Goal: Navigation & Orientation: Find specific page/section

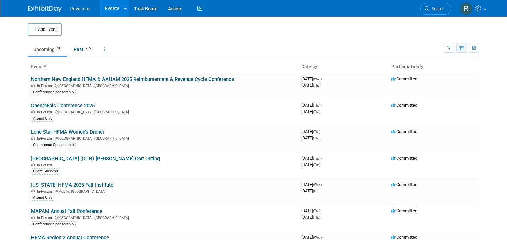
click at [467, 50] on button "button" at bounding box center [462, 48] width 11 height 10
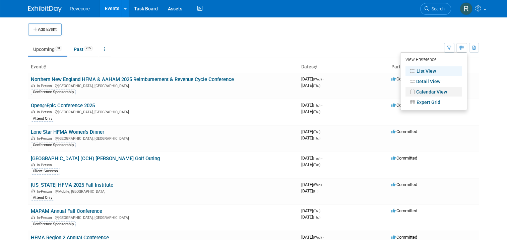
click at [432, 94] on link "Calendar View" at bounding box center [434, 91] width 56 height 9
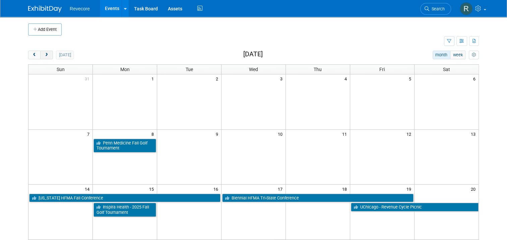
click at [44, 54] on span "next" at bounding box center [46, 55] width 5 height 4
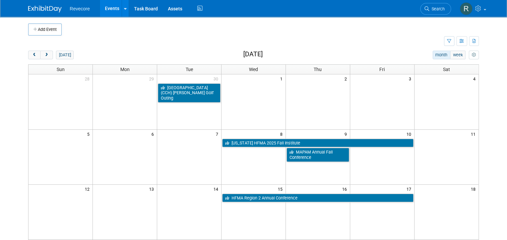
drag, startPoint x: 101, startPoint y: 11, endPoint x: 115, endPoint y: 0, distance: 18.4
click at [101, 11] on link "Events" at bounding box center [112, 8] width 24 height 17
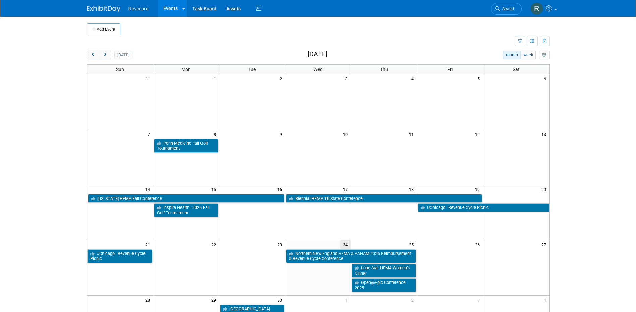
click at [171, 16] on link "Events" at bounding box center [170, 8] width 24 height 17
click at [554, 18] on div "Add Event New Event Duplicate Event Warning There is another event in your work…" at bounding box center [318, 219] width 473 height 404
click at [554, 15] on link at bounding box center [543, 8] width 33 height 17
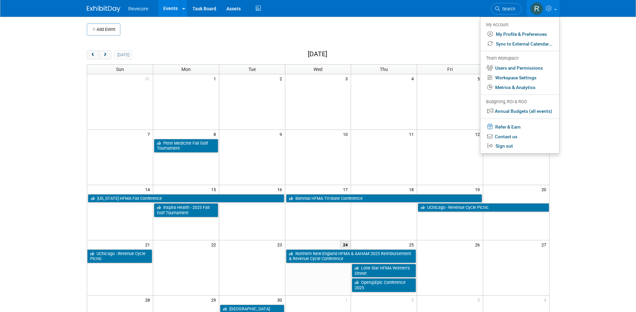
click at [417, 50] on div "Add Event New Event Duplicate Event Warning There is another event in your work…" at bounding box center [318, 219] width 473 height 404
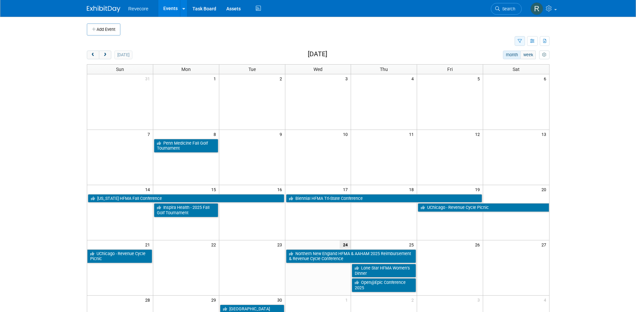
click at [519, 41] on icon "button" at bounding box center [520, 41] width 4 height 4
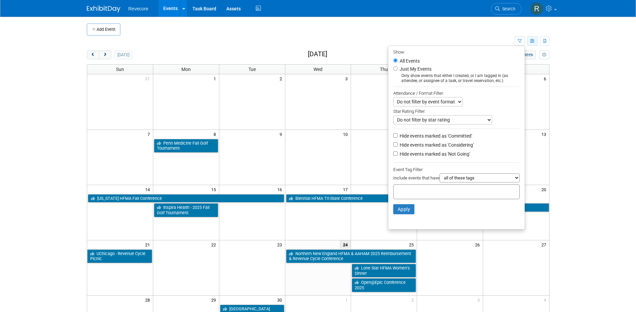
click at [530, 41] on icon "button" at bounding box center [532, 41] width 5 height 4
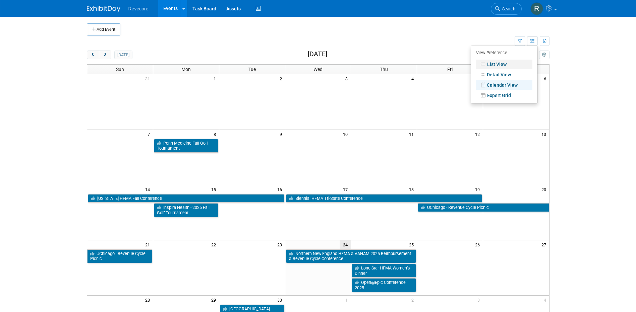
click at [503, 63] on link "List View" at bounding box center [504, 64] width 56 height 9
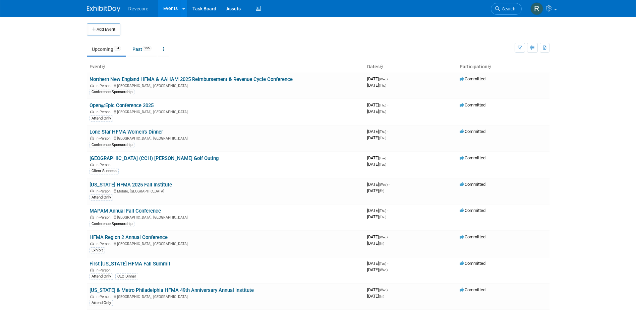
click at [171, 12] on link "Events" at bounding box center [170, 8] width 24 height 17
click at [170, 10] on link "Events" at bounding box center [170, 8] width 24 height 17
